Goal: Find specific page/section: Find specific page/section

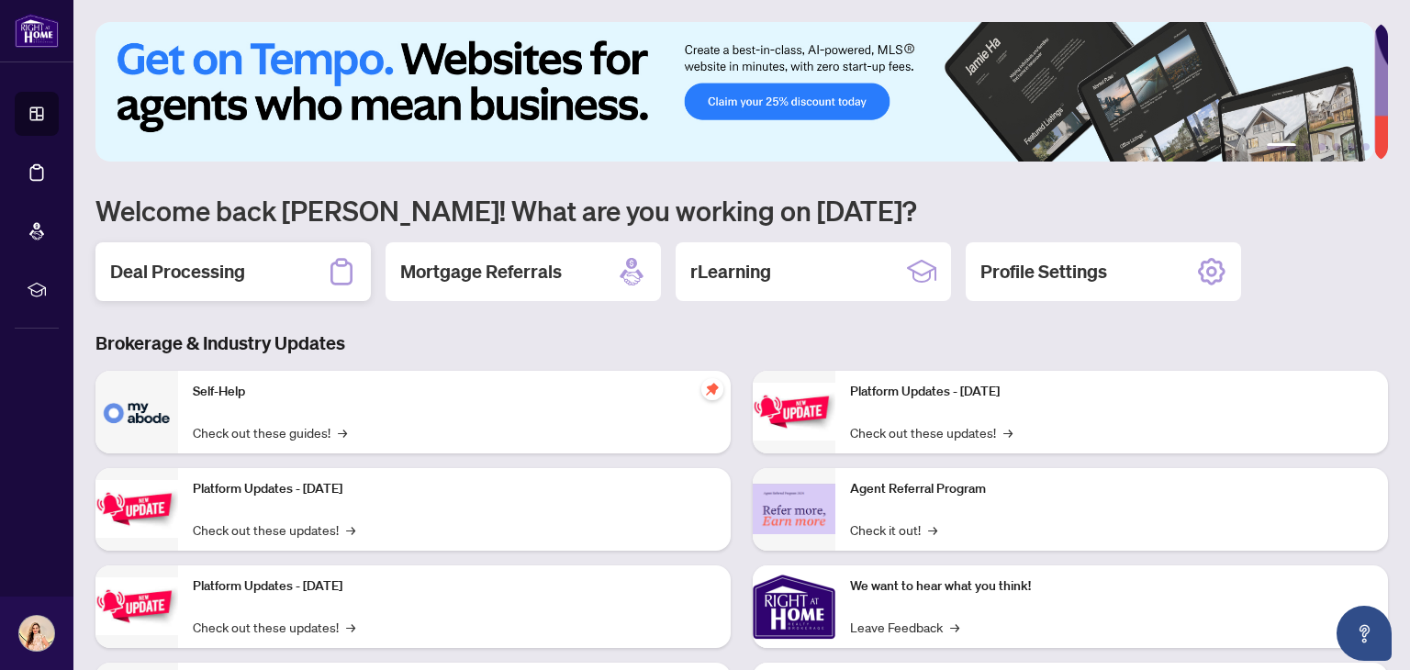
click at [253, 273] on div "Deal Processing" at bounding box center [232, 271] width 275 height 59
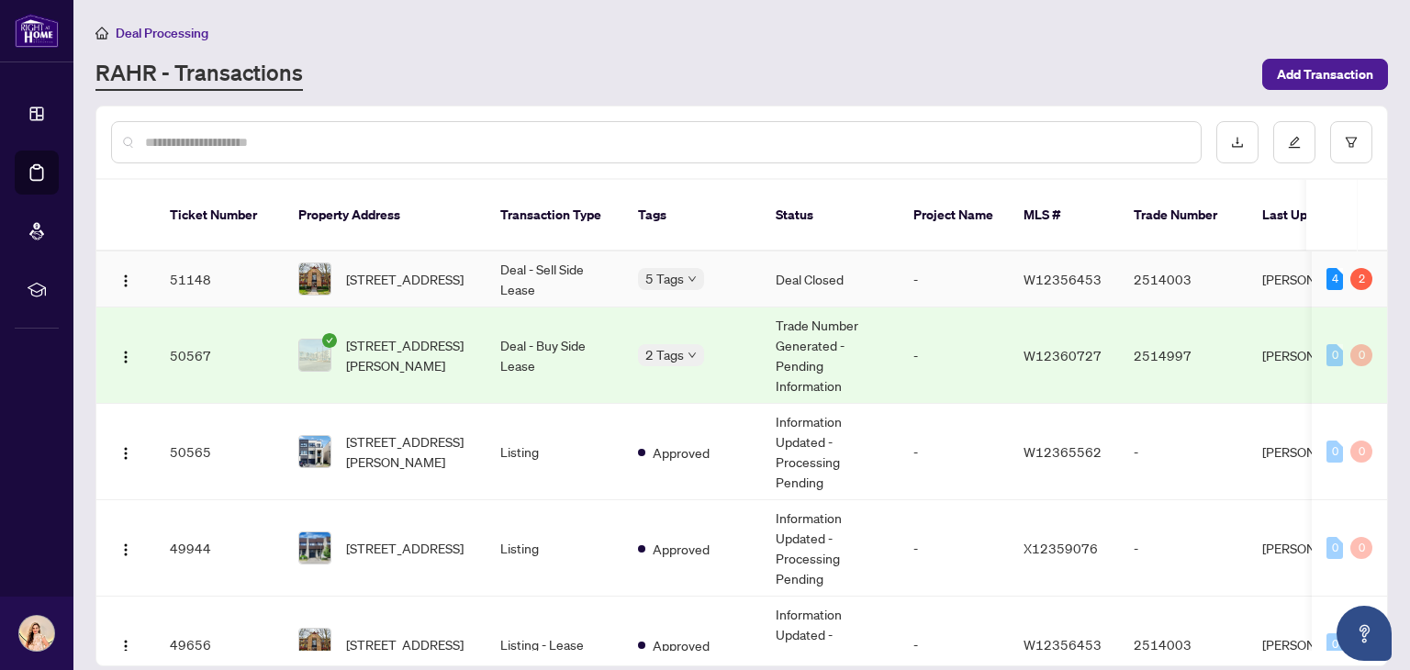
click at [827, 253] on td "Deal Closed" at bounding box center [830, 279] width 138 height 56
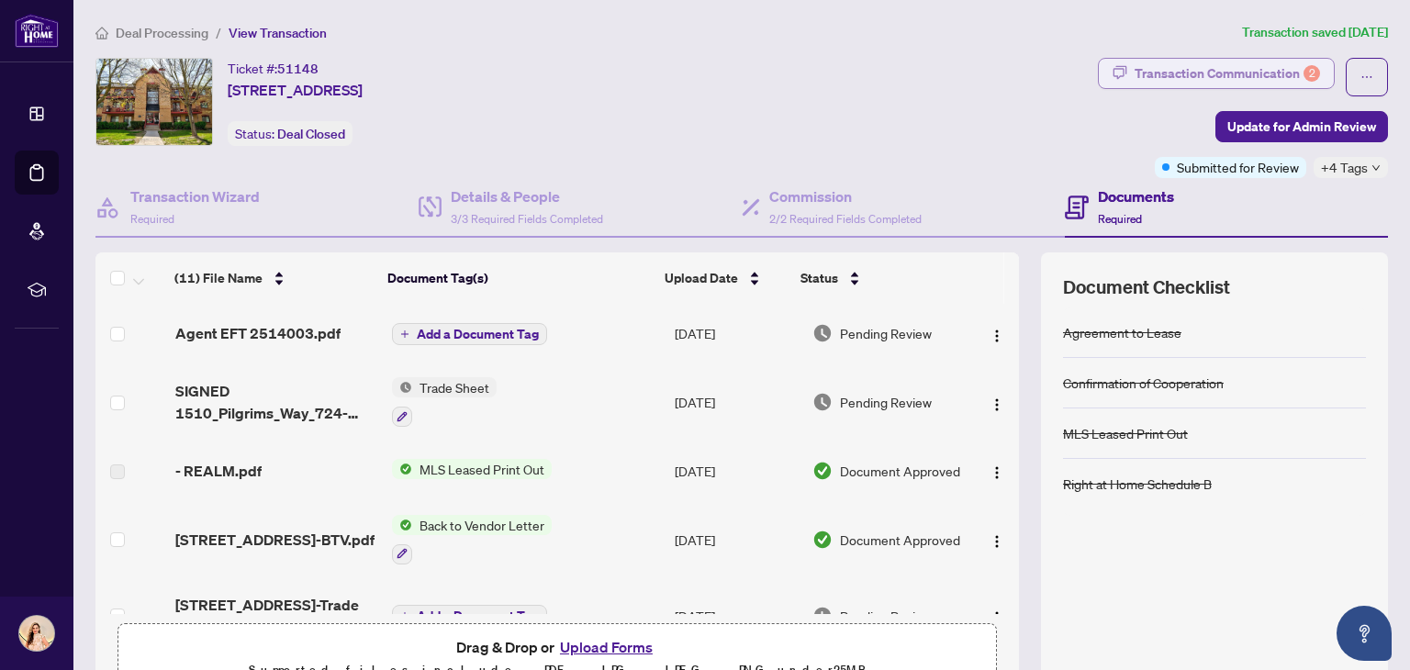
click at [1266, 77] on div "Transaction Communication 2" at bounding box center [1226, 73] width 185 height 29
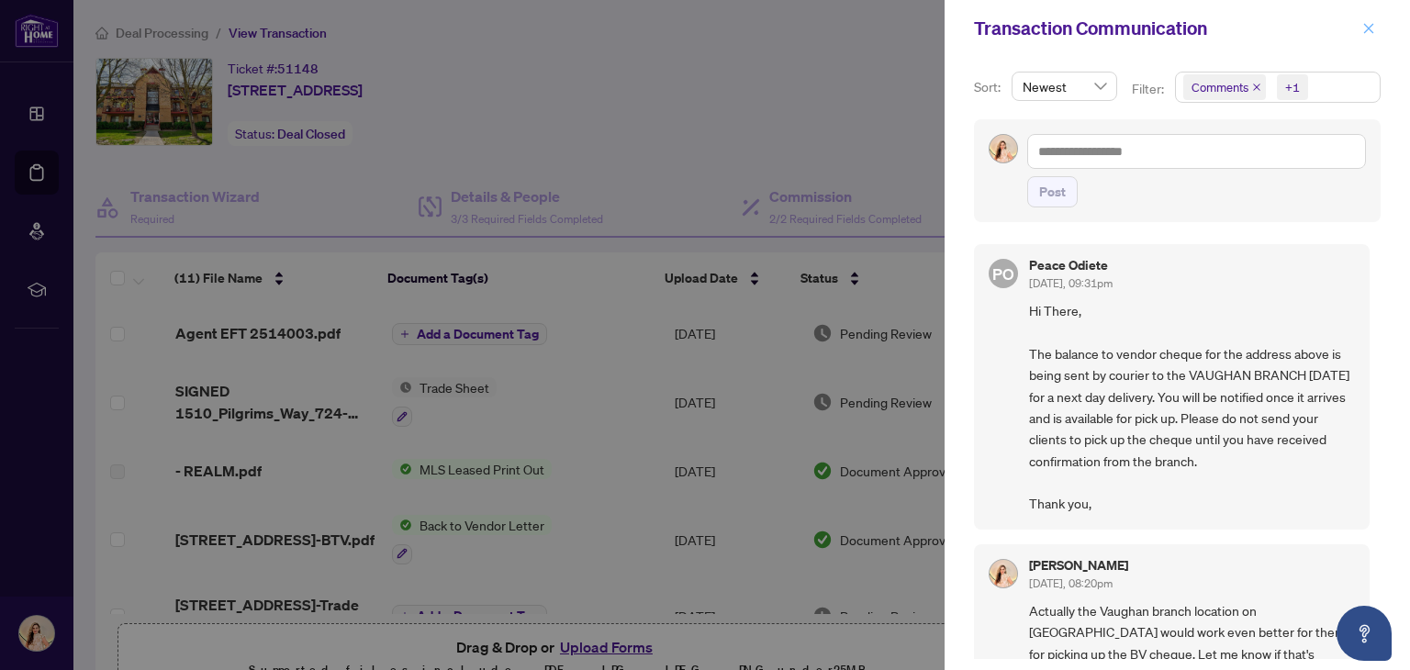
click at [1366, 31] on icon "close" at bounding box center [1369, 28] width 10 height 10
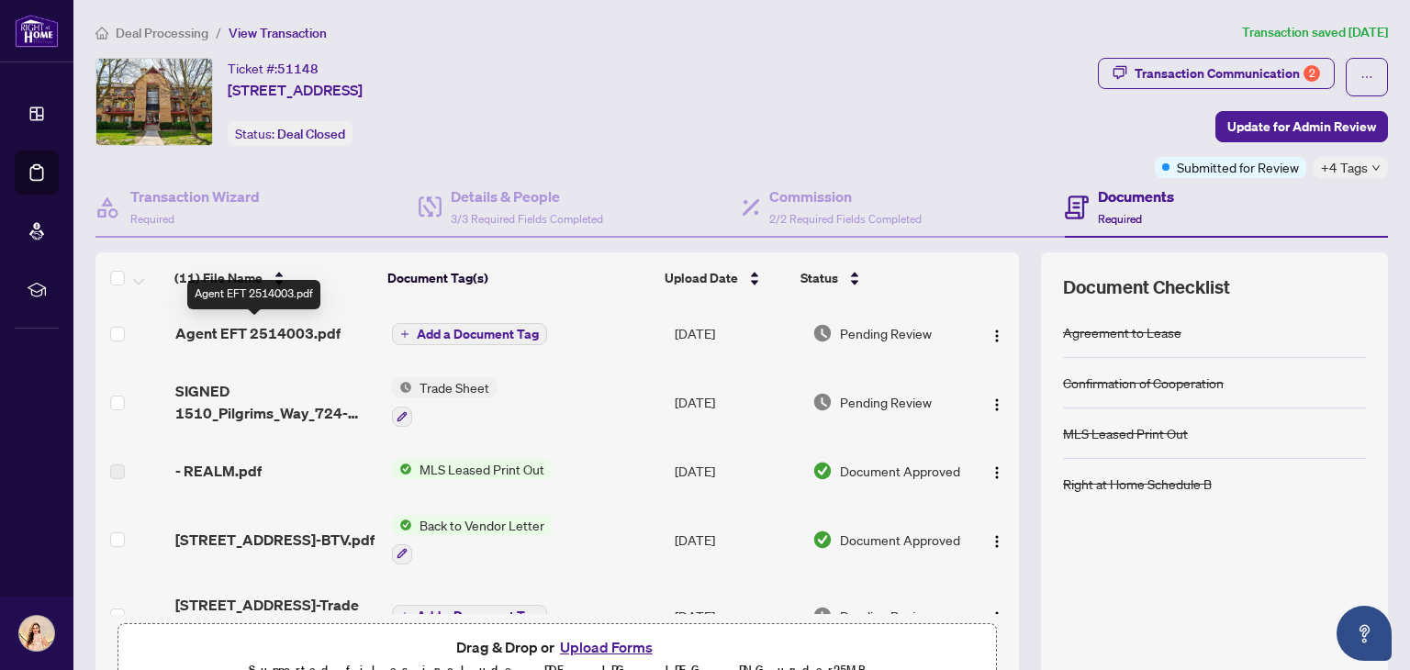
click at [288, 335] on span "Agent EFT 2514003.pdf" at bounding box center [257, 333] width 165 height 22
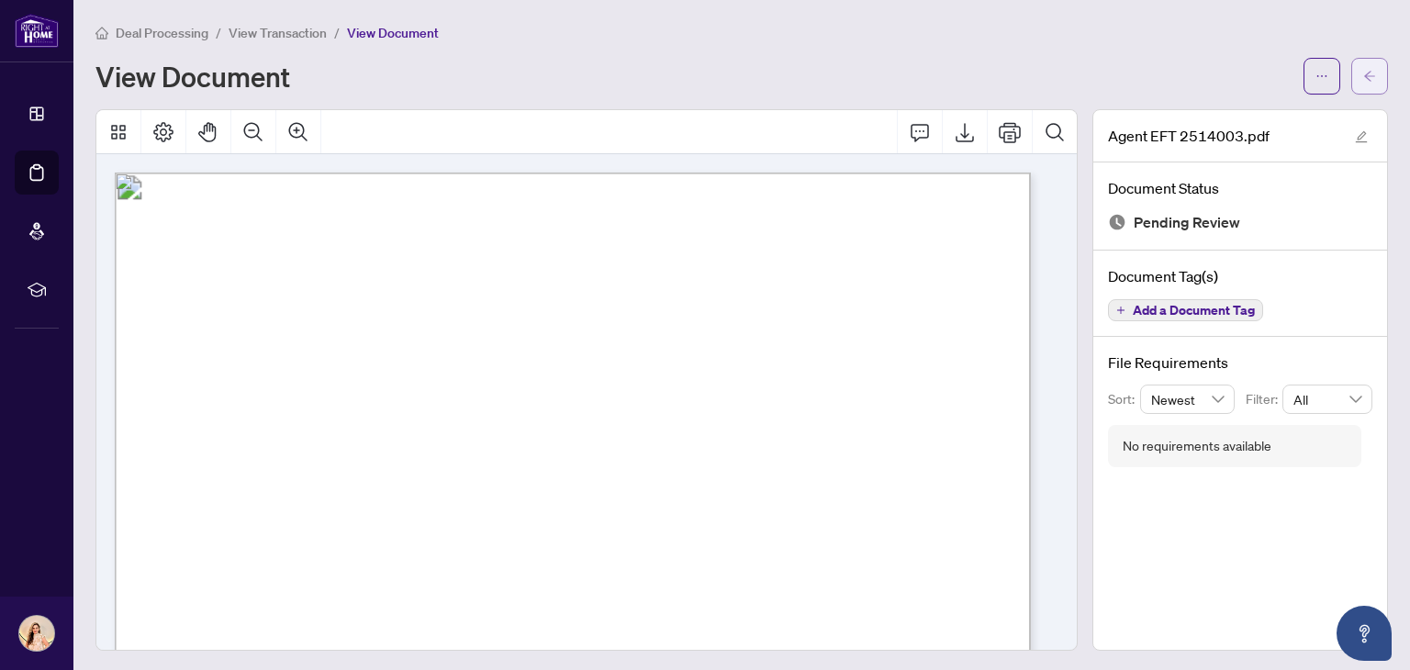
click at [1365, 70] on button "button" at bounding box center [1369, 76] width 37 height 37
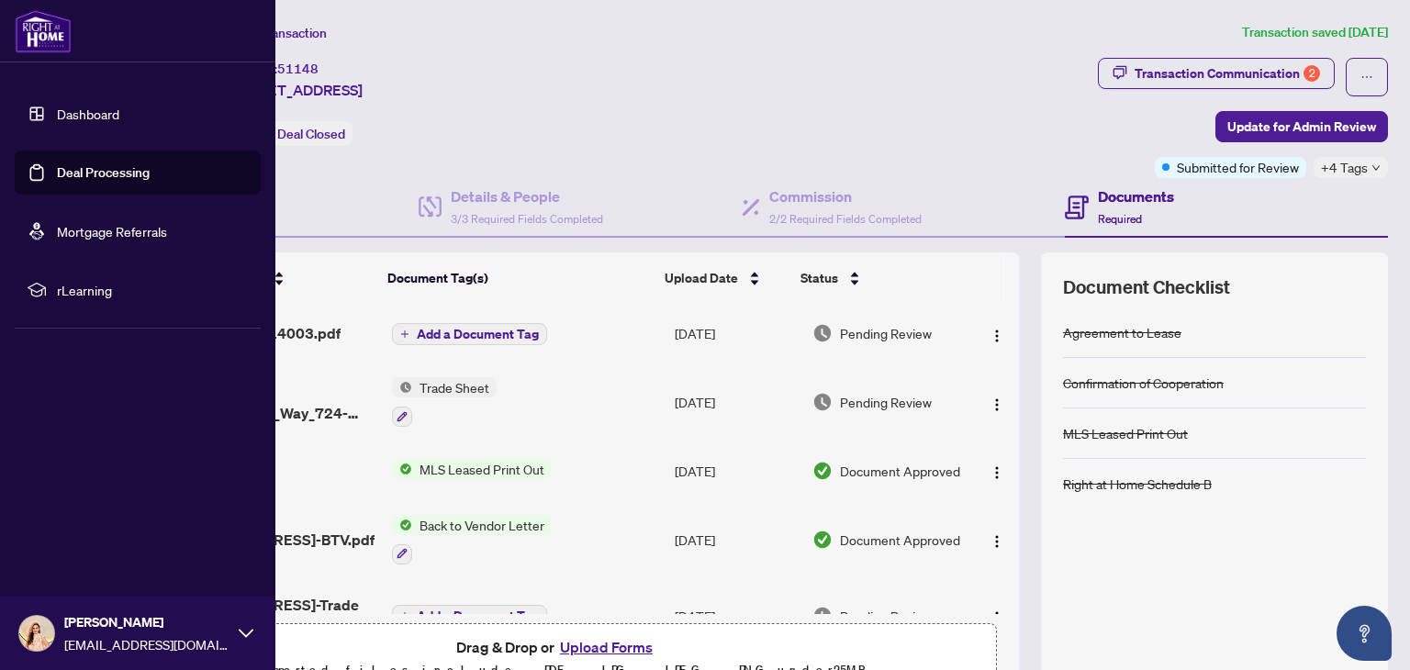
click at [114, 106] on link "Dashboard" at bounding box center [88, 114] width 62 height 17
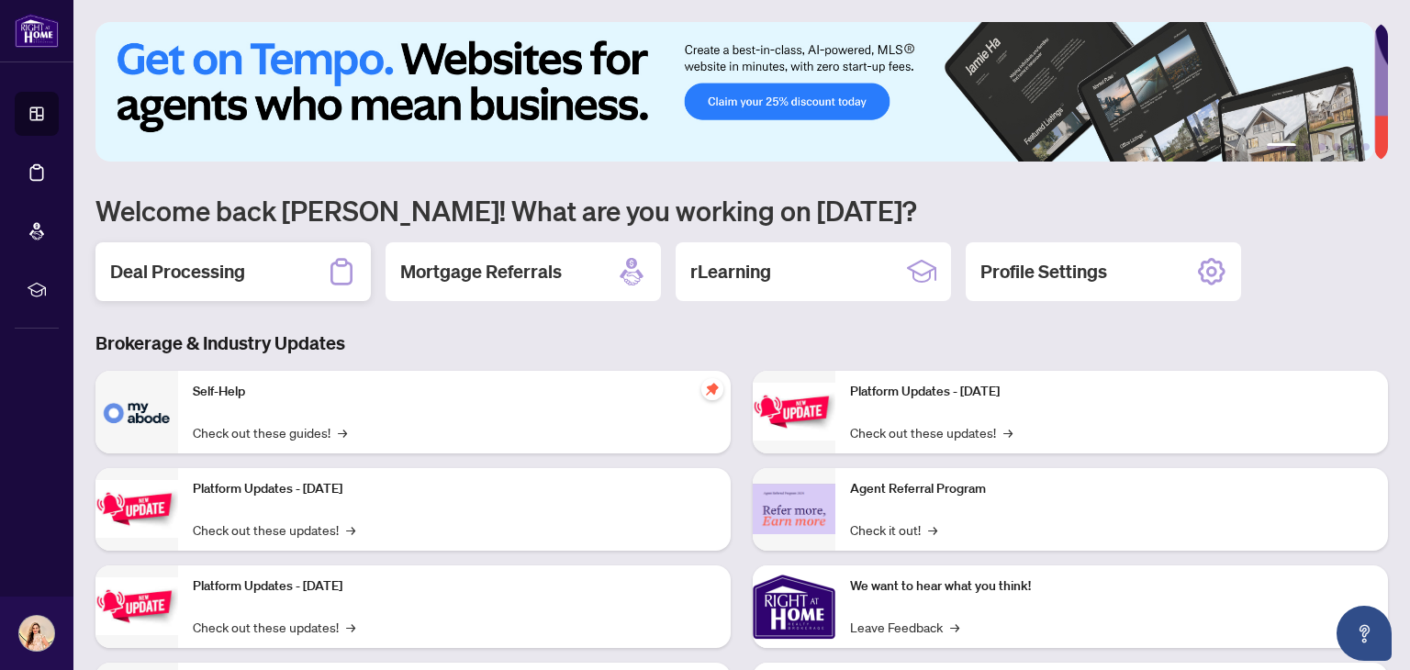
click at [286, 280] on div "Deal Processing" at bounding box center [232, 271] width 275 height 59
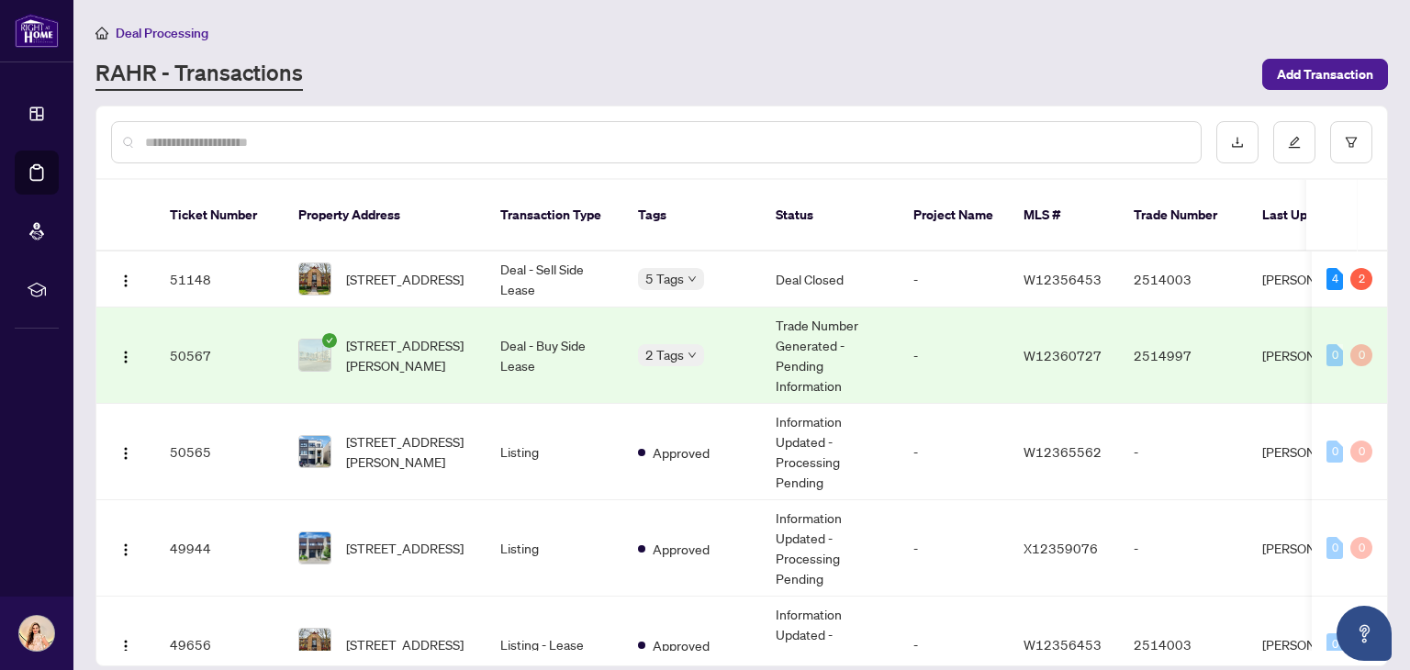
click at [518, 331] on td "Deal - Buy Side Lease" at bounding box center [555, 355] width 138 height 96
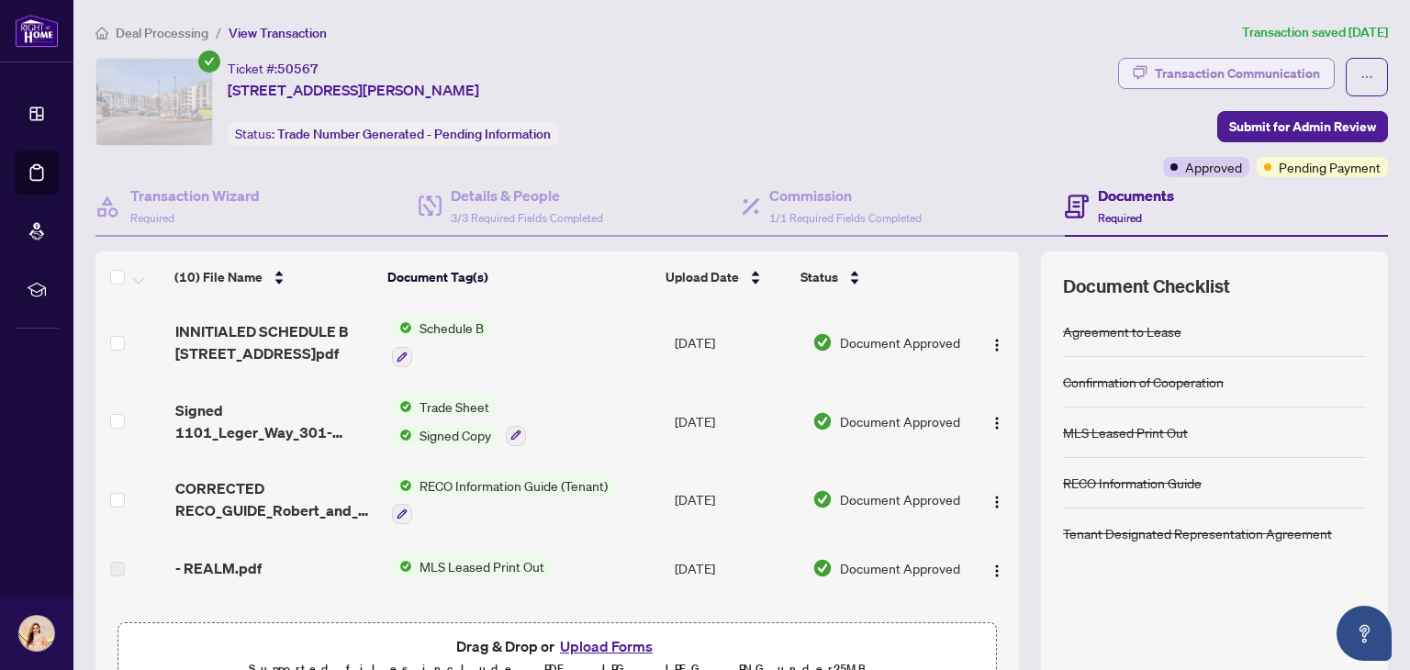
click at [1201, 85] on div "Transaction Communication" at bounding box center [1237, 73] width 165 height 29
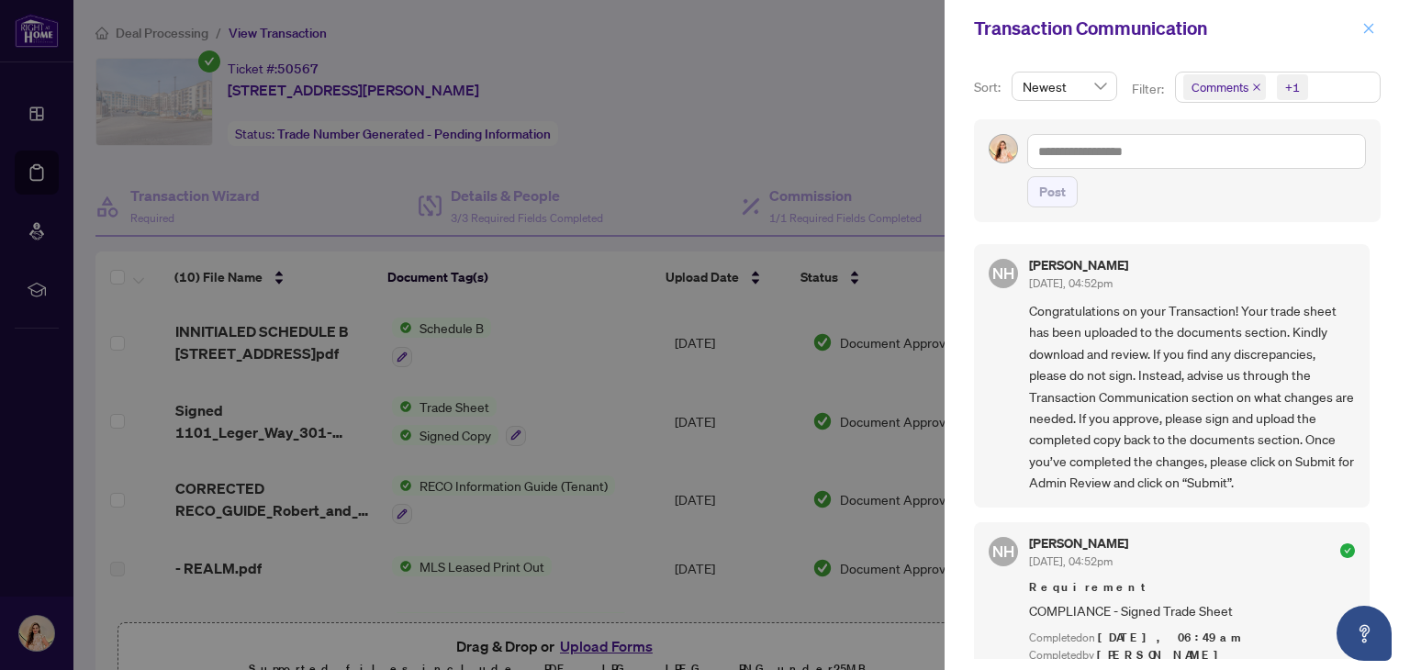
click at [1369, 34] on icon "close" at bounding box center [1368, 28] width 13 height 13
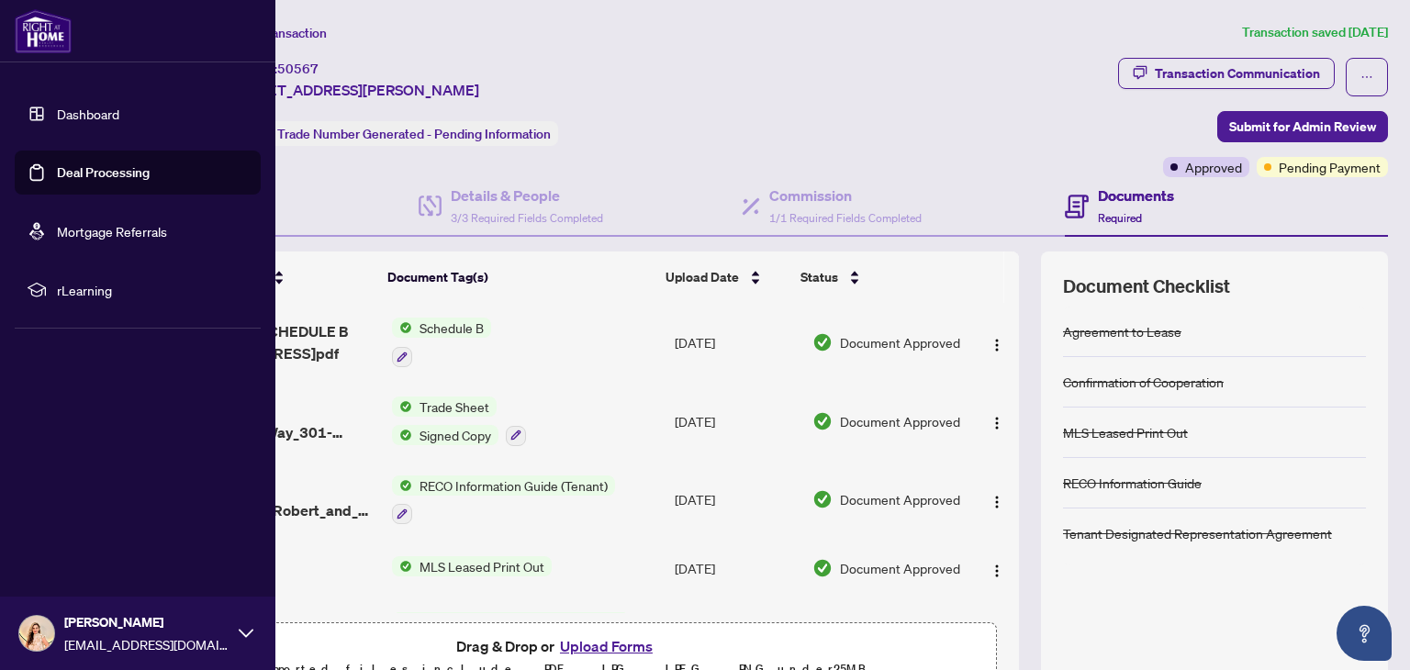
click at [119, 111] on link "Dashboard" at bounding box center [88, 114] width 62 height 17
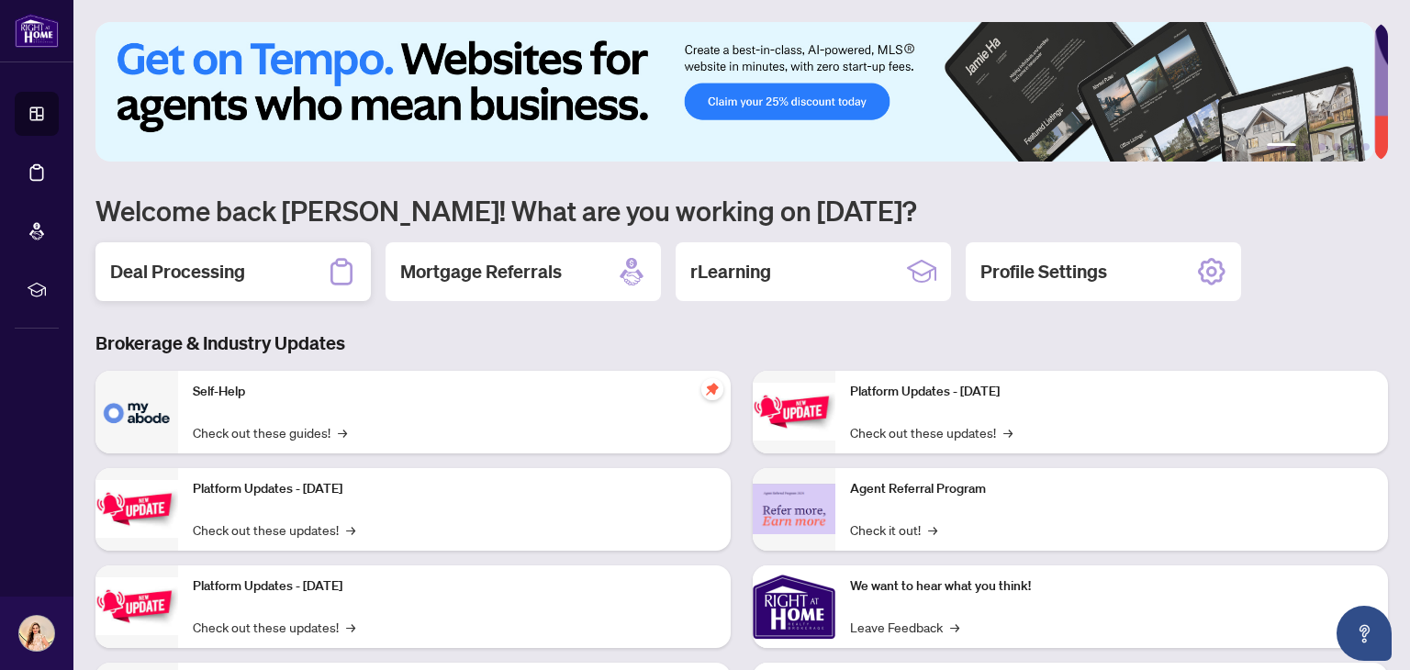
click at [249, 276] on div "Deal Processing" at bounding box center [232, 271] width 275 height 59
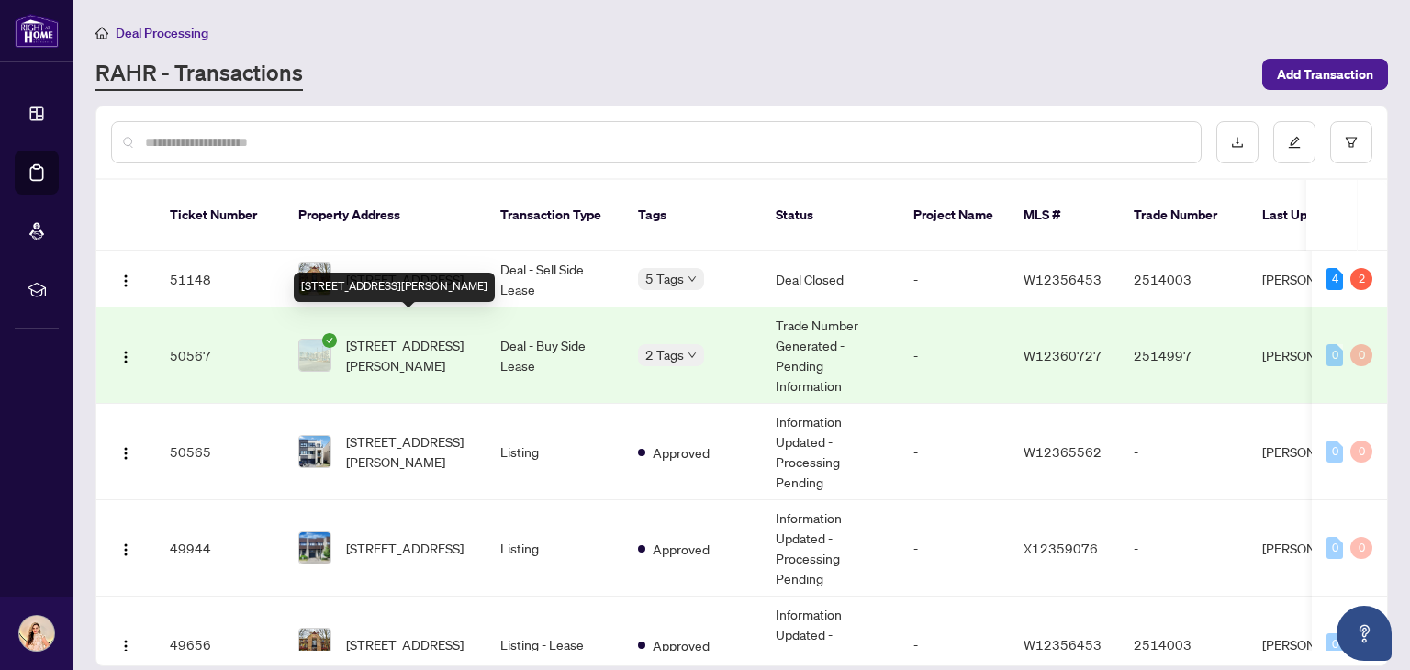
click at [444, 335] on span "[STREET_ADDRESS][PERSON_NAME]" at bounding box center [408, 355] width 125 height 40
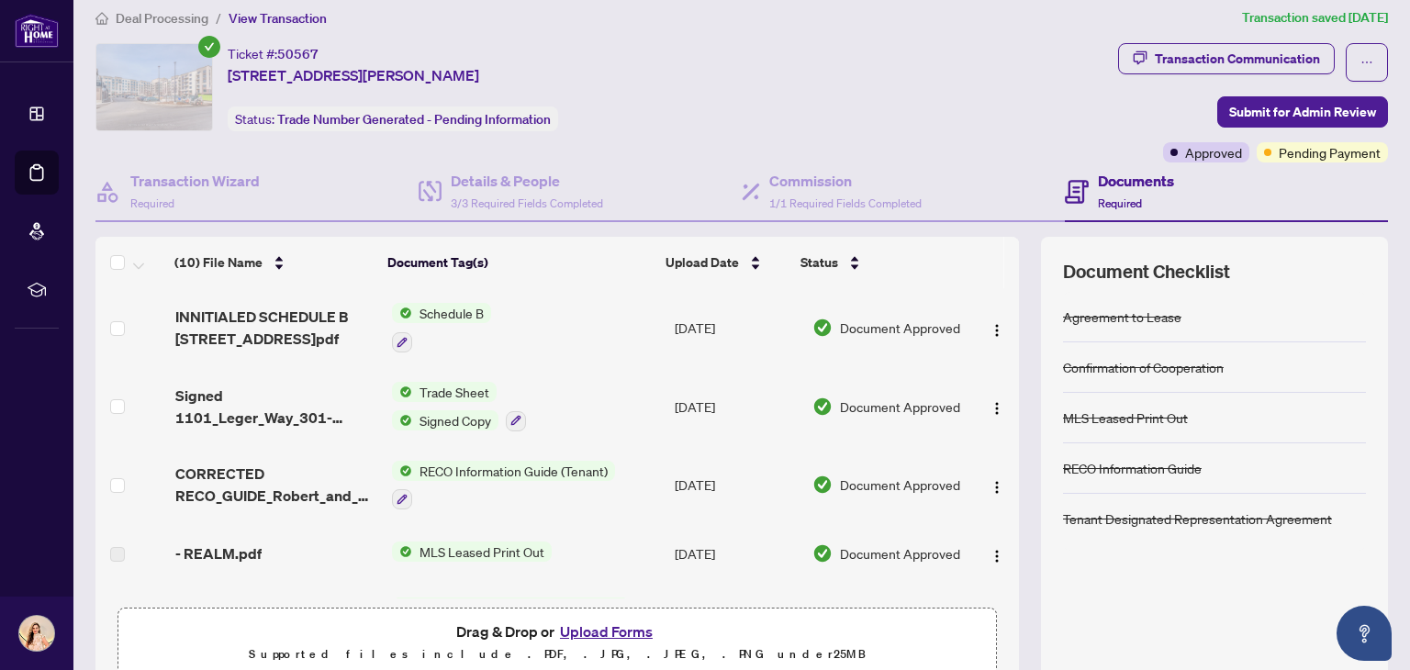
scroll to position [13, 0]
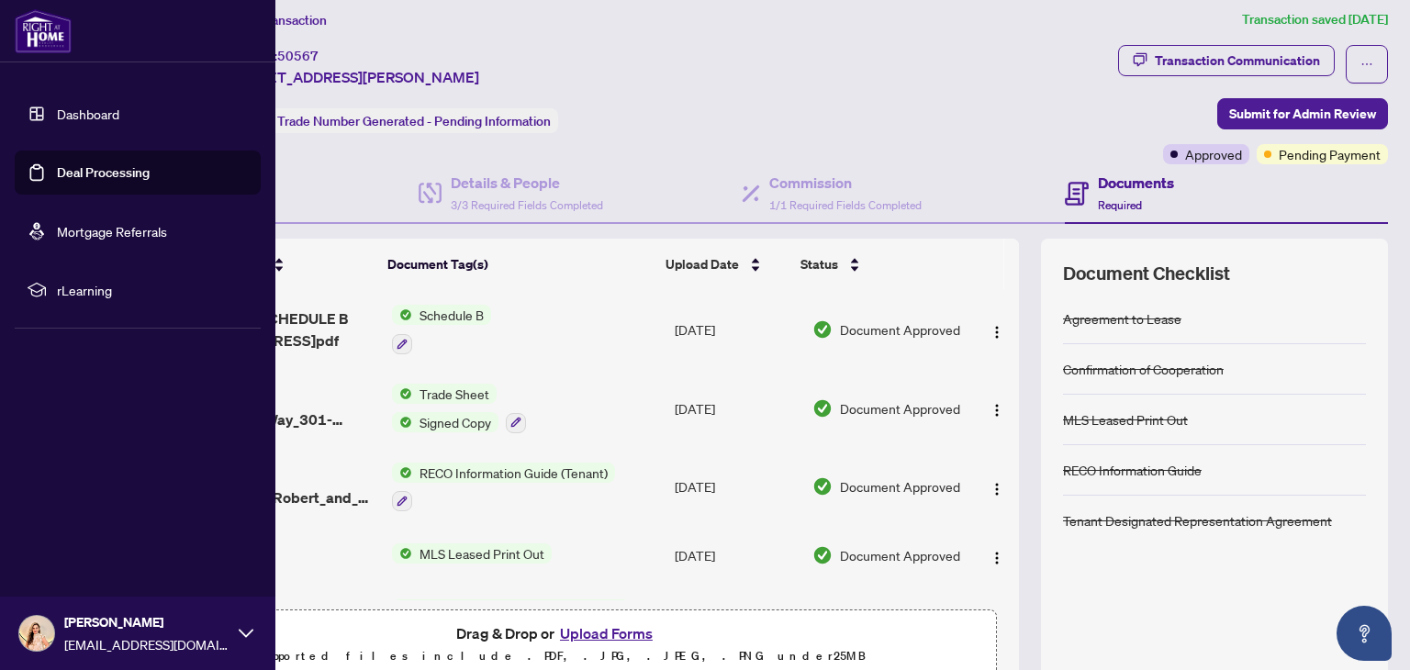
click at [110, 106] on link "Dashboard" at bounding box center [88, 114] width 62 height 17
